Goal: Task Accomplishment & Management: Use online tool/utility

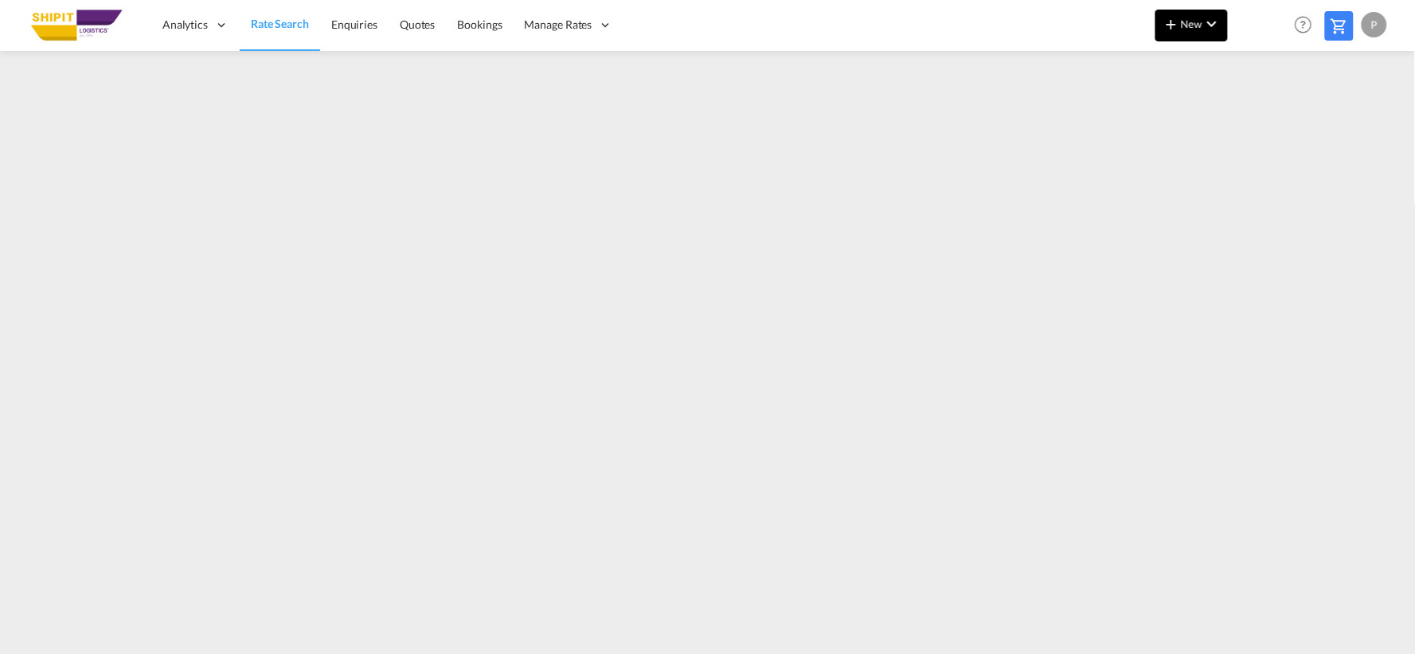
click at [1225, 29] on button "New" at bounding box center [1192, 26] width 72 height 32
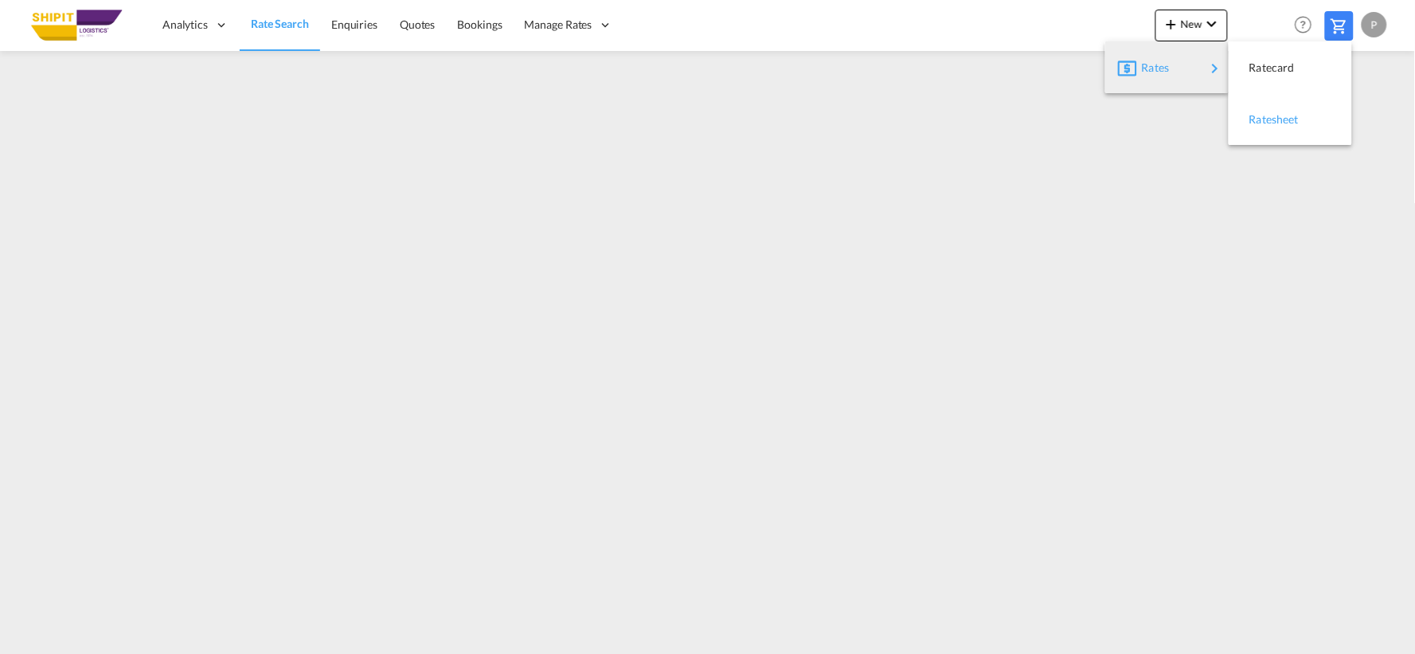
click at [1267, 121] on span "Ratesheet" at bounding box center [1259, 120] width 18 height 32
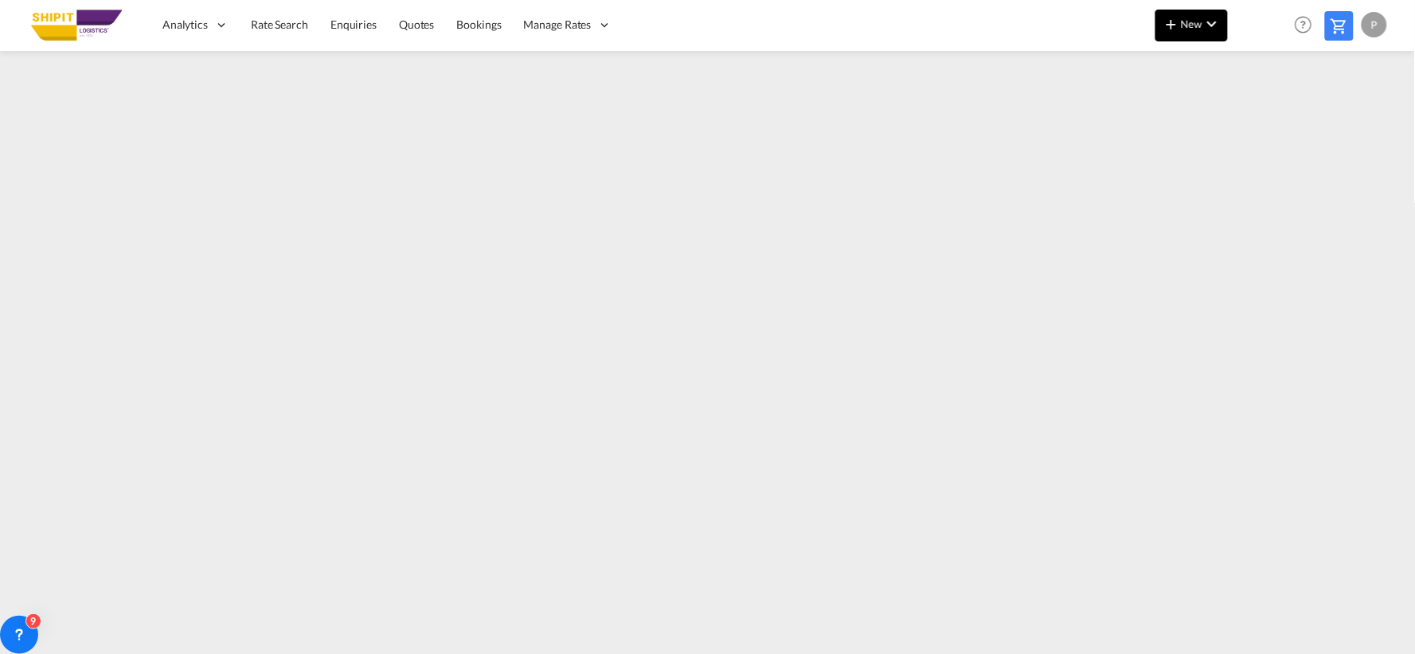
click at [1171, 29] on md-icon "icon-plus 400-fg" at bounding box center [1171, 23] width 19 height 19
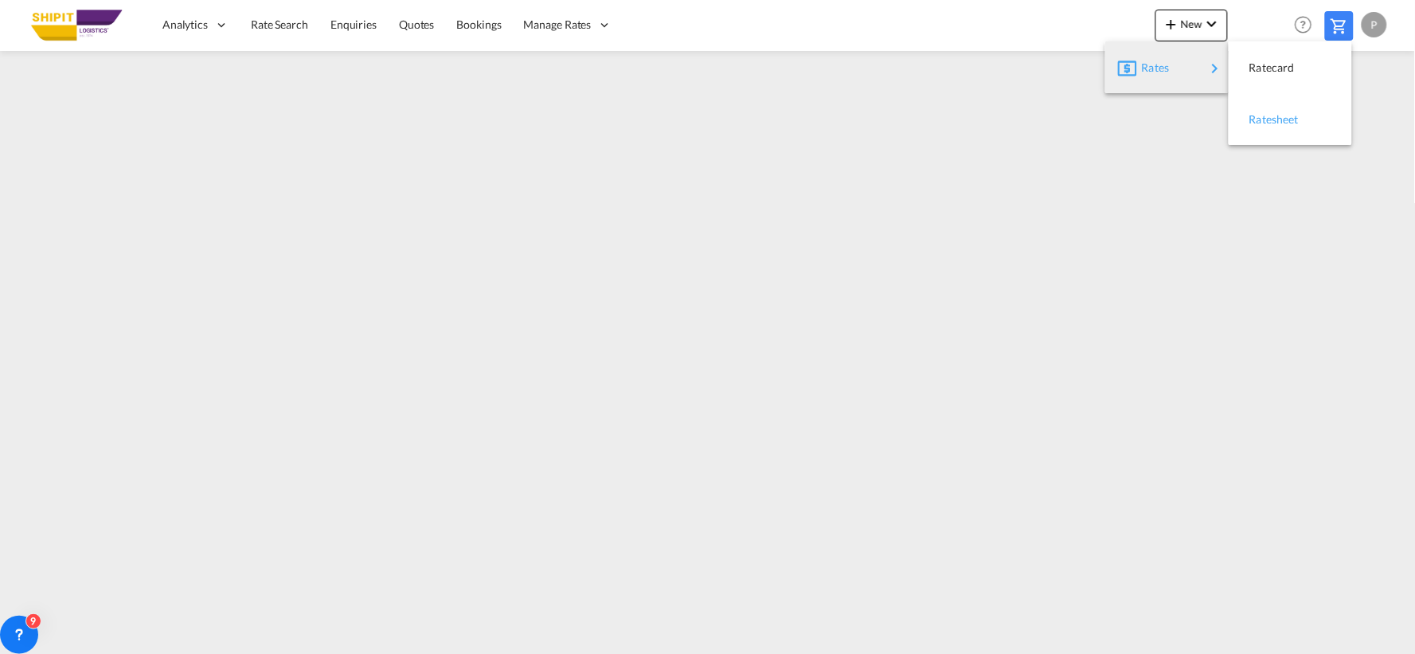
click at [1304, 116] on div "Ratesheet" at bounding box center [1279, 120] width 59 height 40
